Goal: Check status: Check status

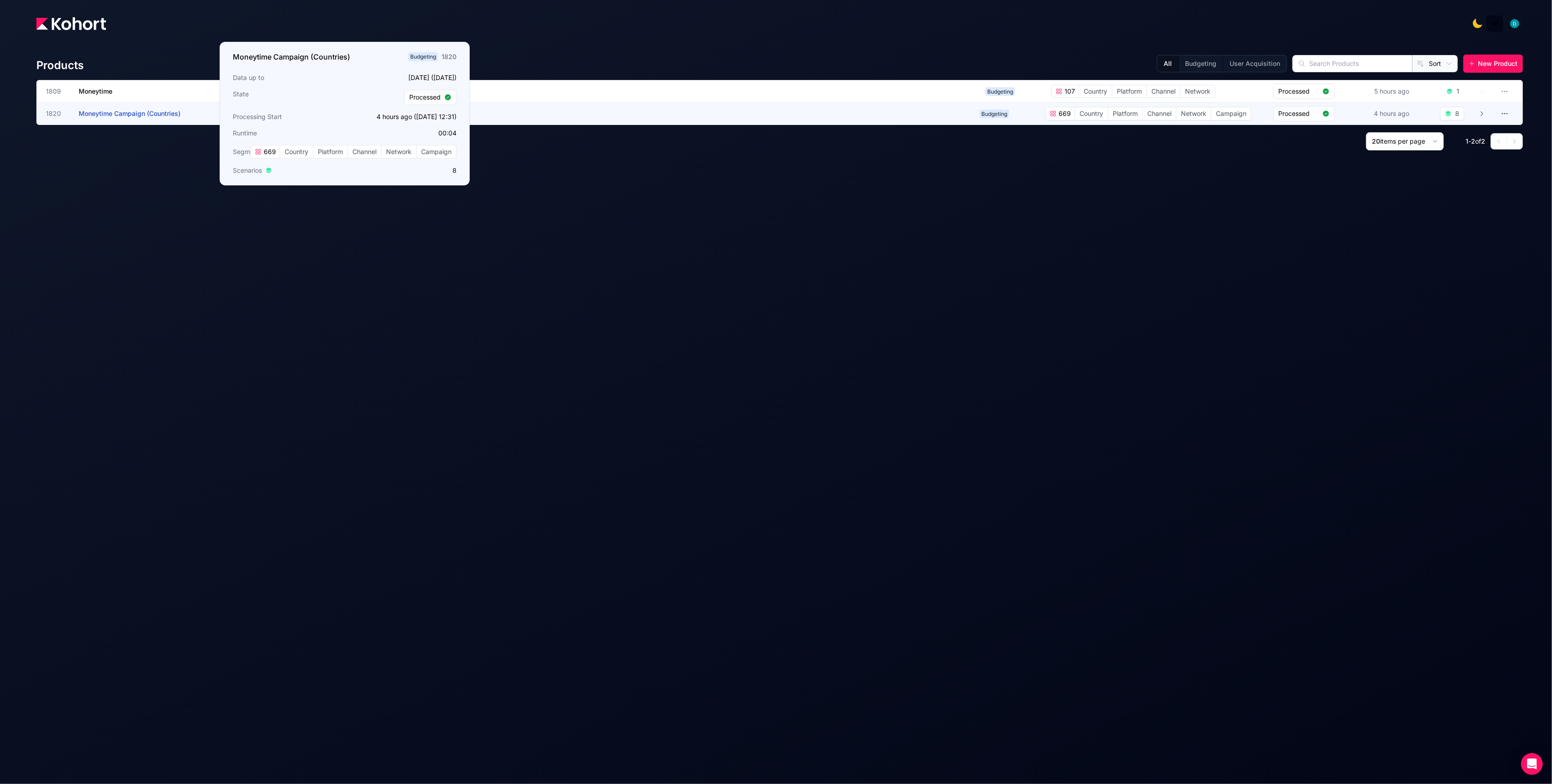
click at [155, 116] on span "Moneytime Campaign (Countries)" at bounding box center [129, 113] width 102 height 8
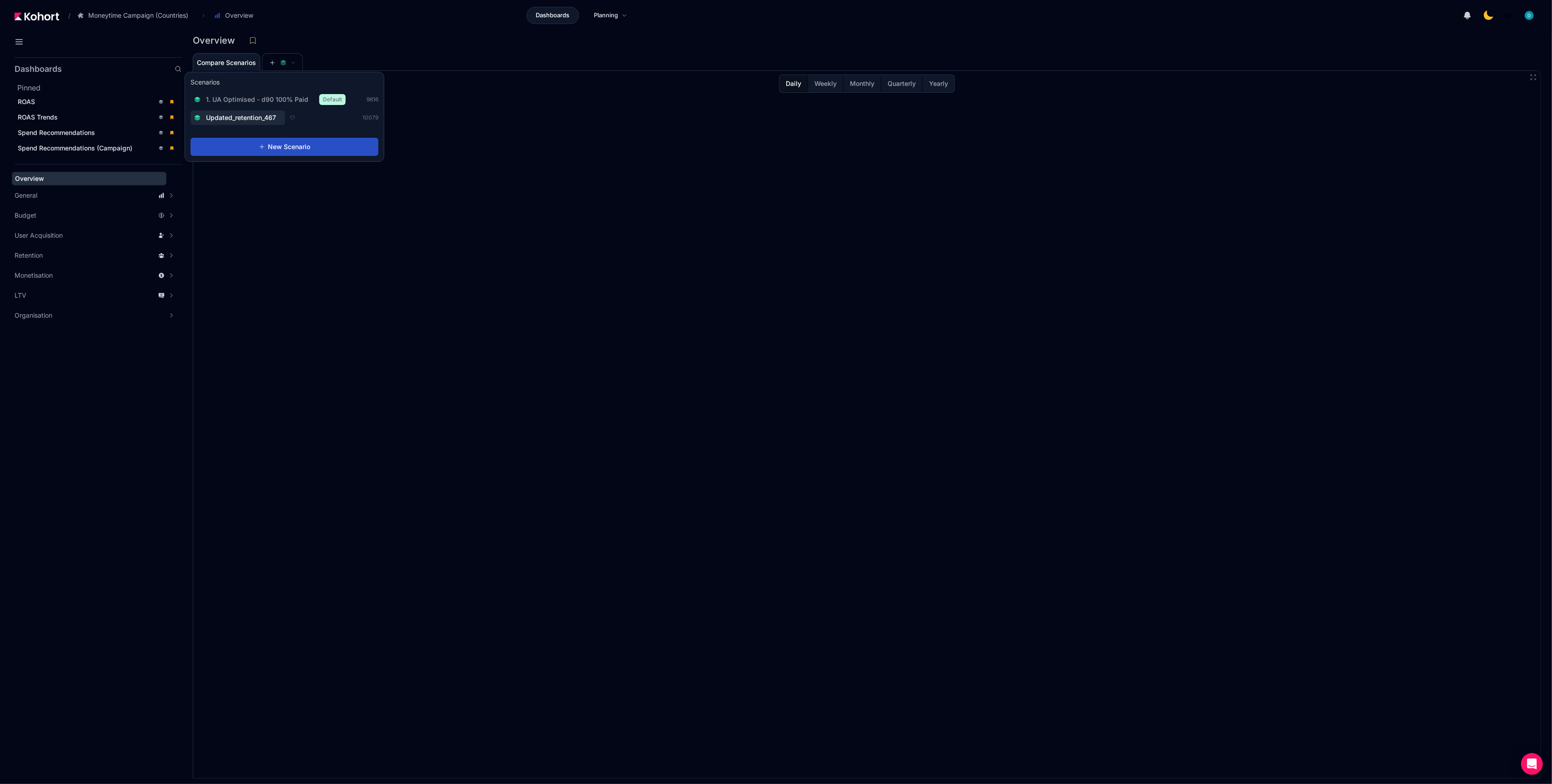
click at [278, 103] on span "1. UA Optimised - d90 100% Paid" at bounding box center [256, 99] width 102 height 9
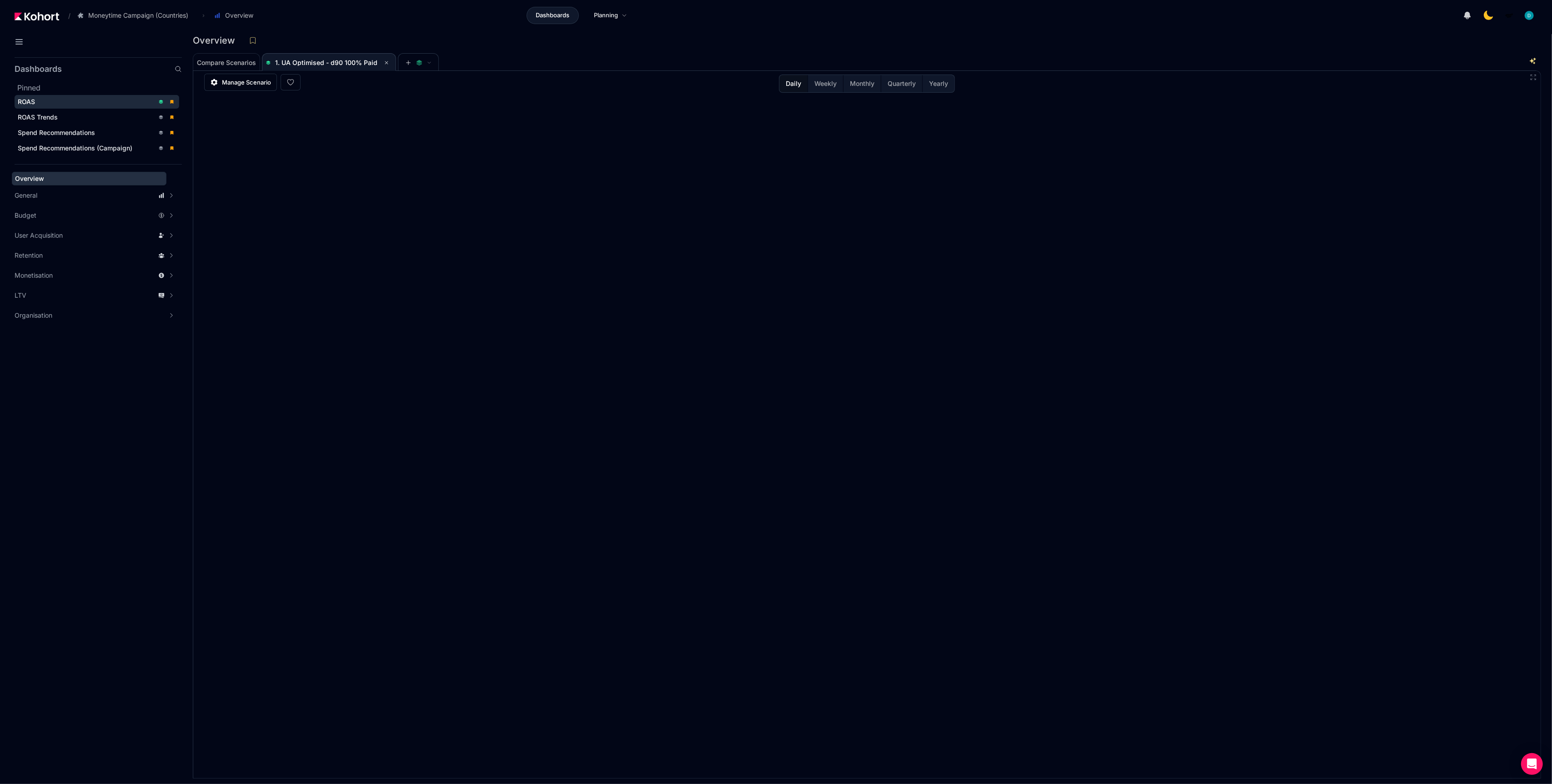
click at [75, 100] on div "ROAS" at bounding box center [86, 102] width 136 height 9
